Goal: Transaction & Acquisition: Purchase product/service

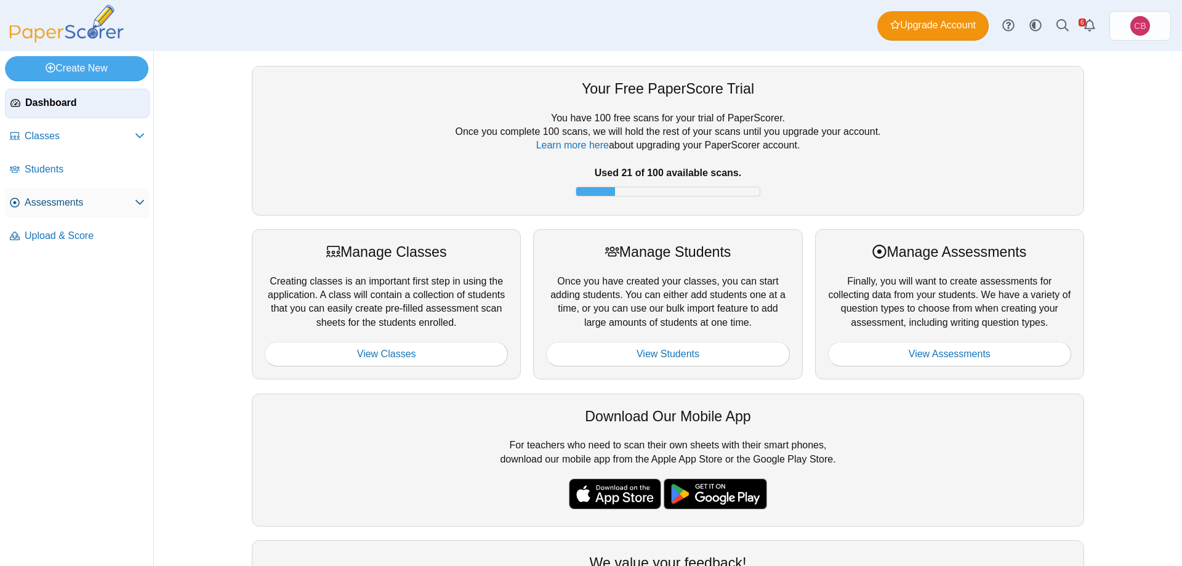
click at [41, 203] on span "Assessments" at bounding box center [80, 203] width 110 height 14
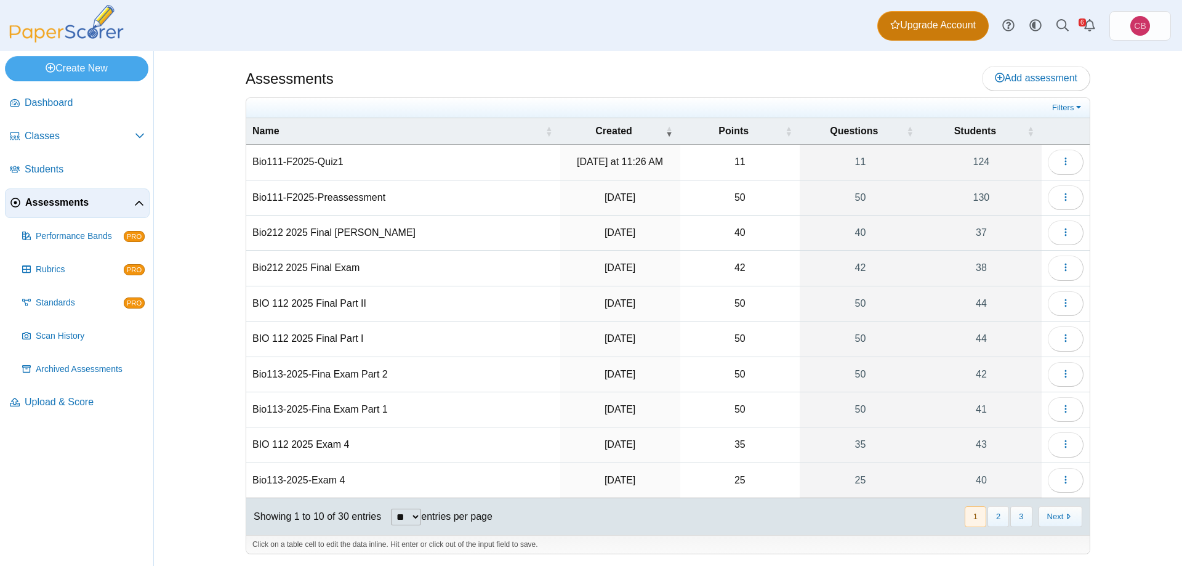
click at [940, 25] on span "Upgrade Account" at bounding box center [933, 25] width 86 height 14
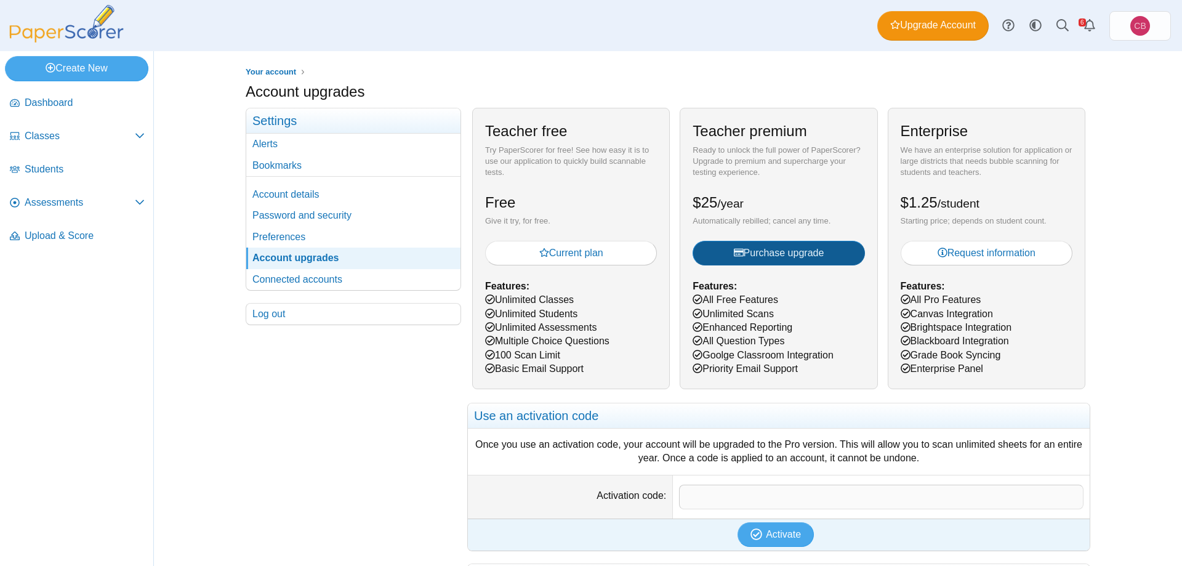
click at [775, 248] on span "Purchase upgrade" at bounding box center [779, 253] width 91 height 10
